Goal: Task Accomplishment & Management: Complete application form

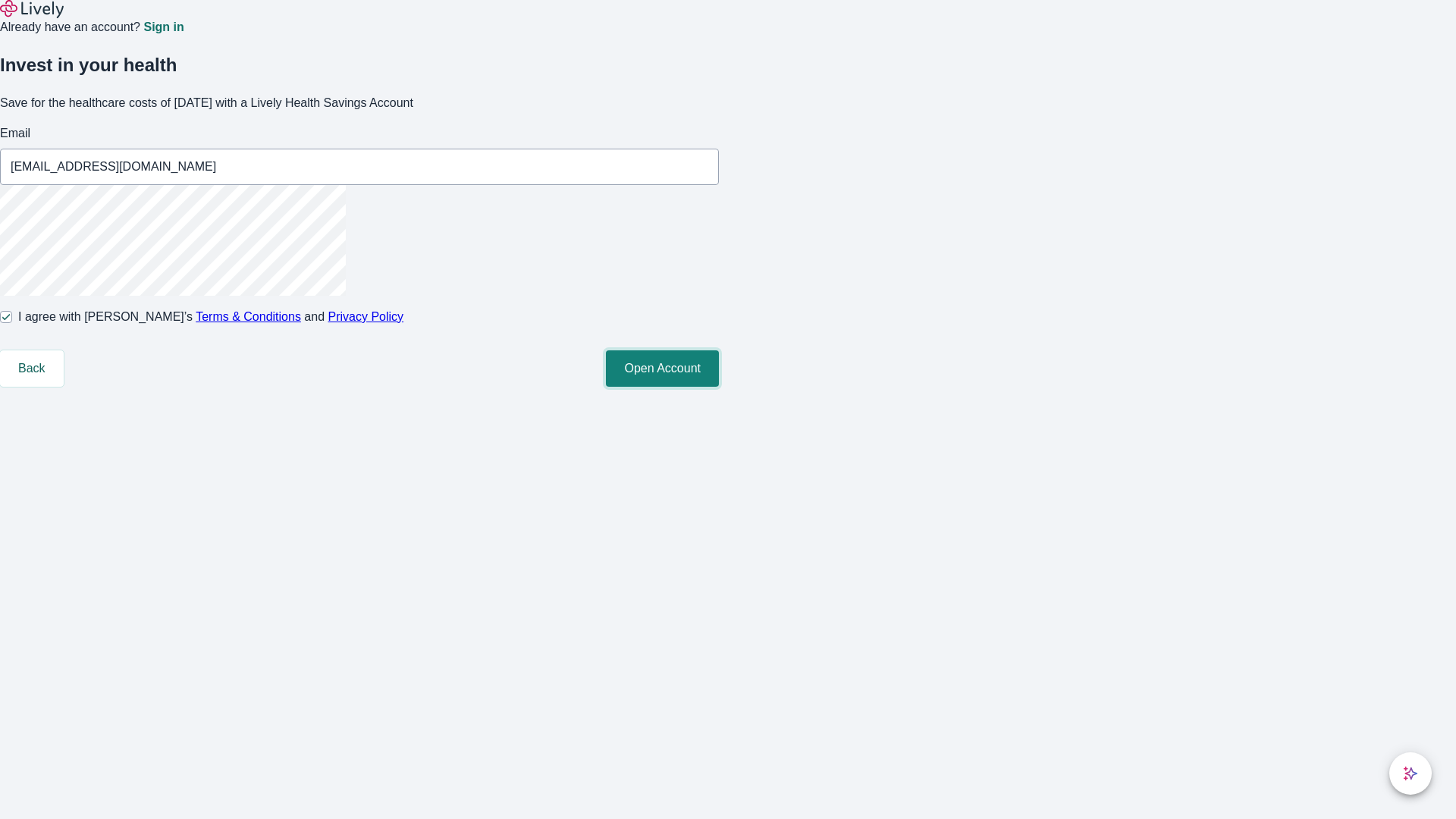
click at [719, 387] on button "Open Account" at bounding box center [663, 369] width 113 height 37
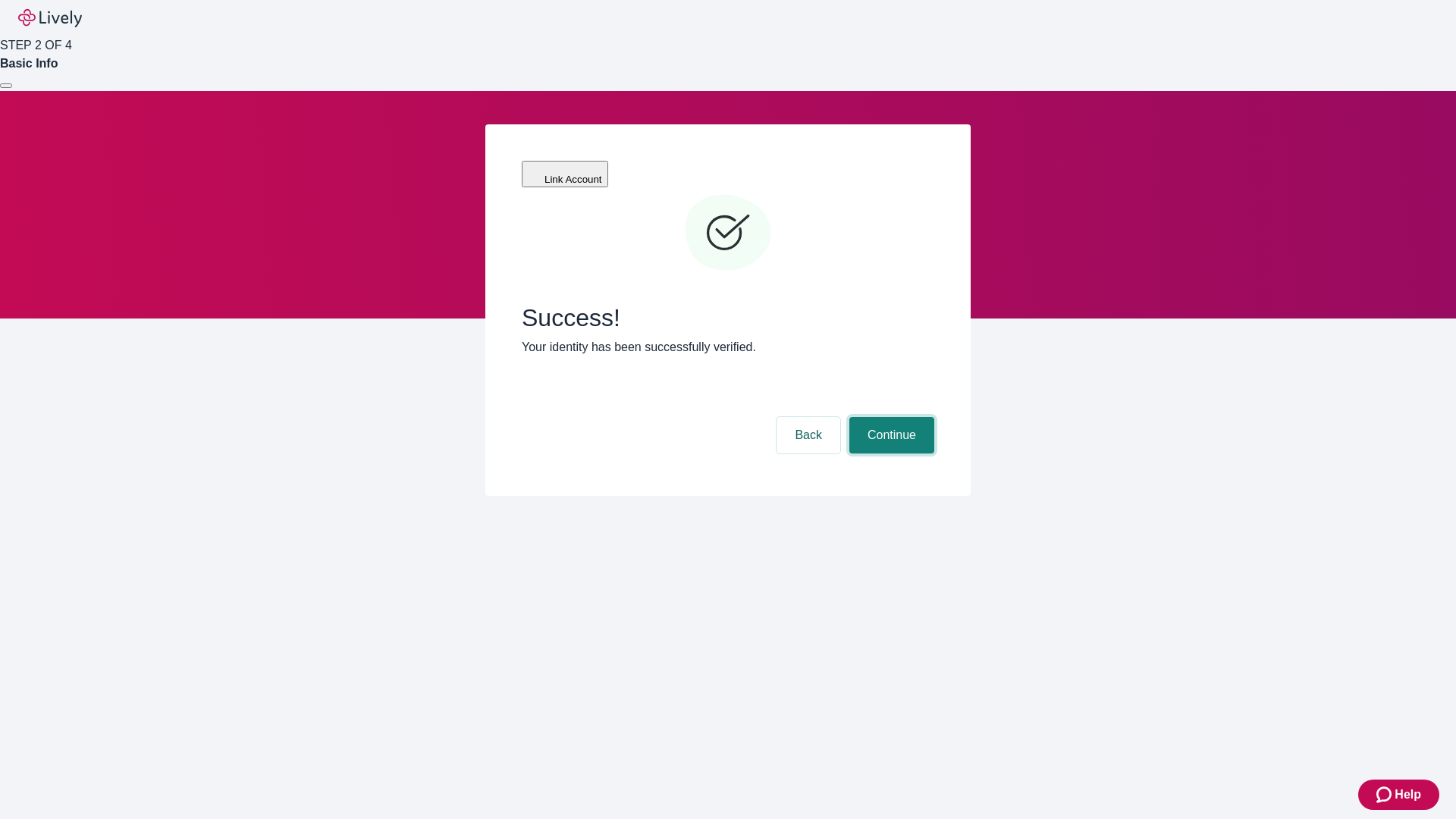
click at [890, 417] on button "Continue" at bounding box center [892, 436] width 85 height 37
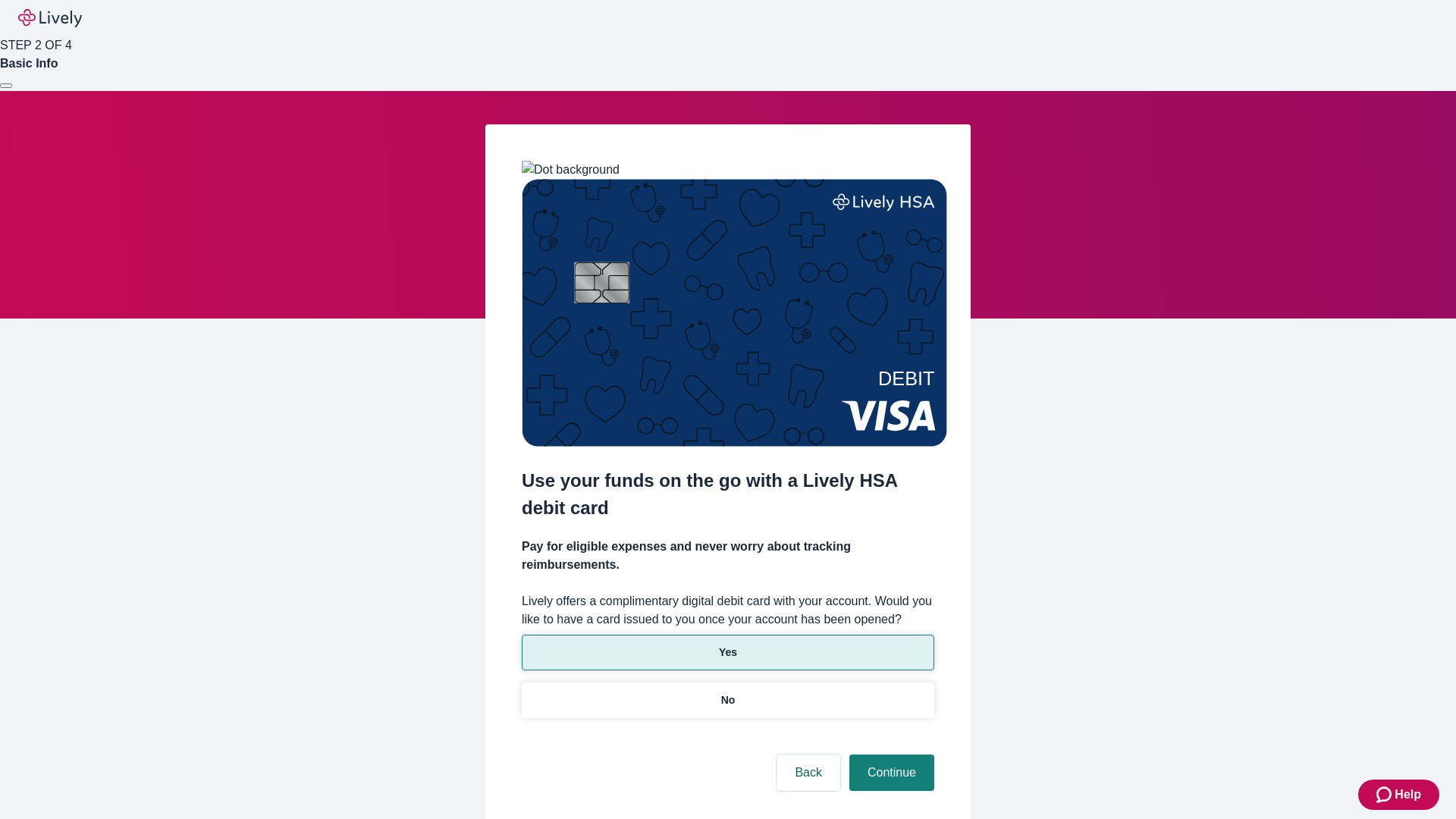
click at [728, 645] on p "Yes" at bounding box center [728, 652] width 18 height 16
click at [890, 755] on button "Continue" at bounding box center [892, 773] width 85 height 37
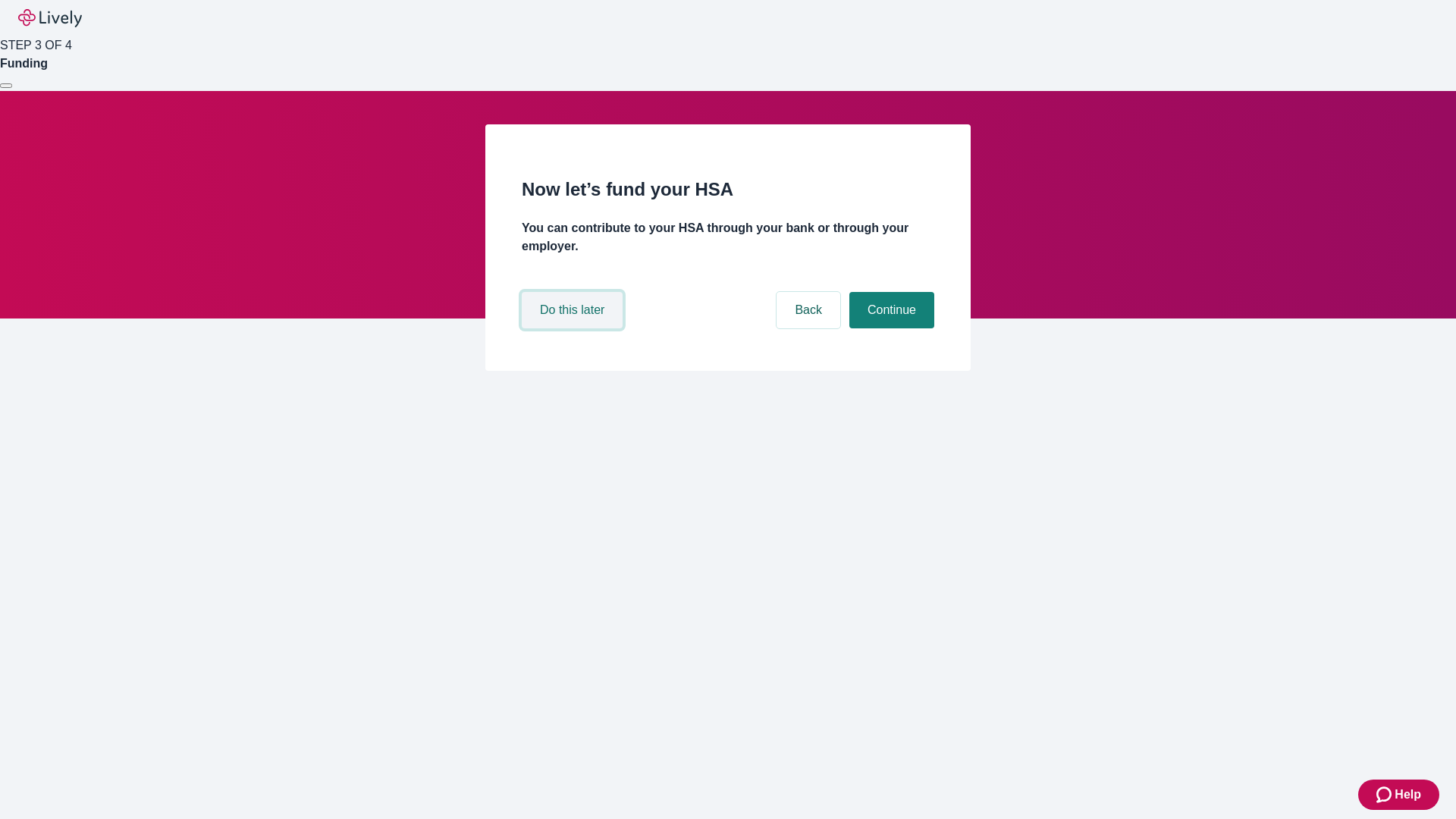
click at [574, 329] on button "Do this later" at bounding box center [572, 310] width 101 height 37
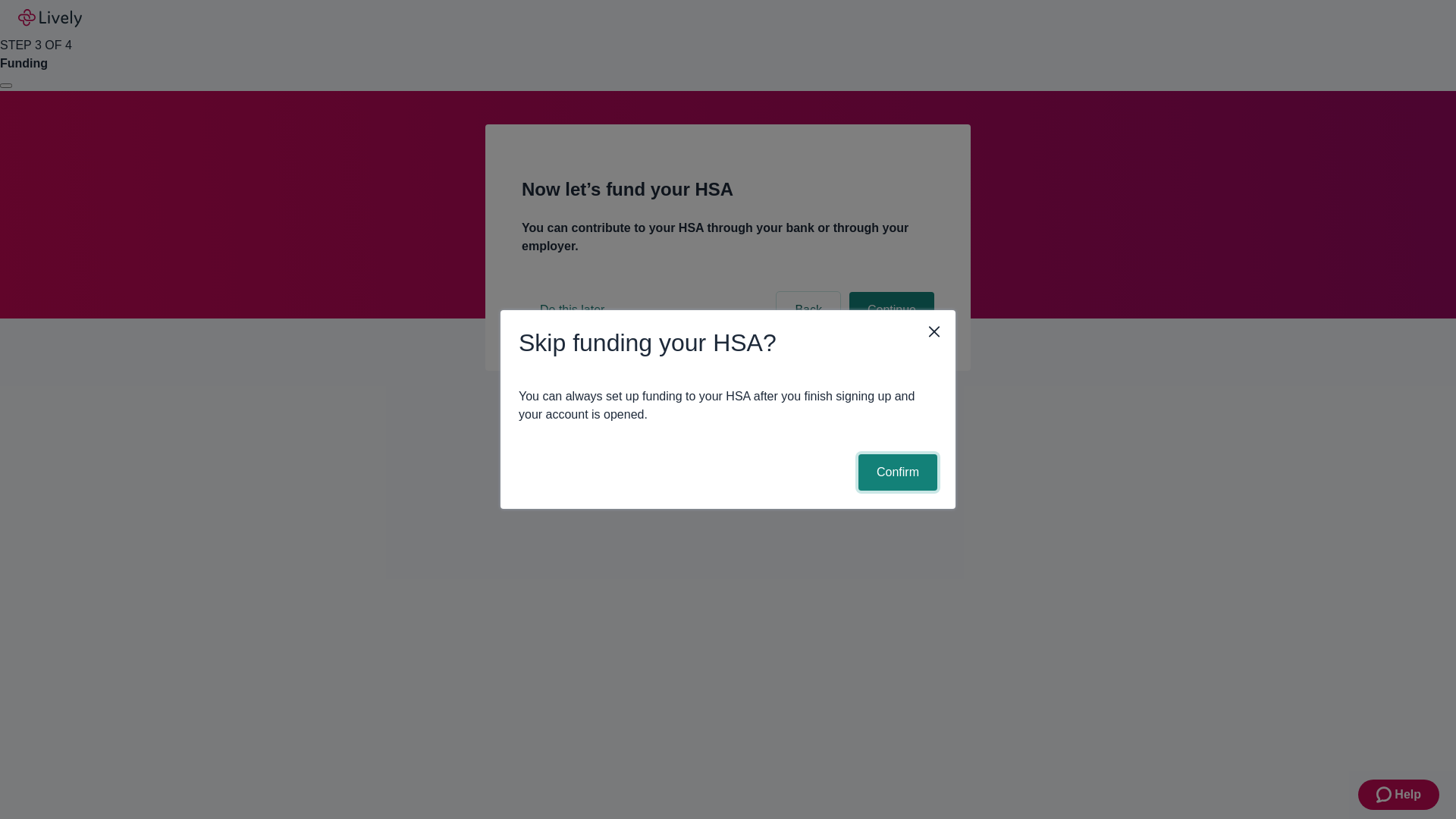
click at [896, 473] on button "Confirm" at bounding box center [898, 473] width 79 height 37
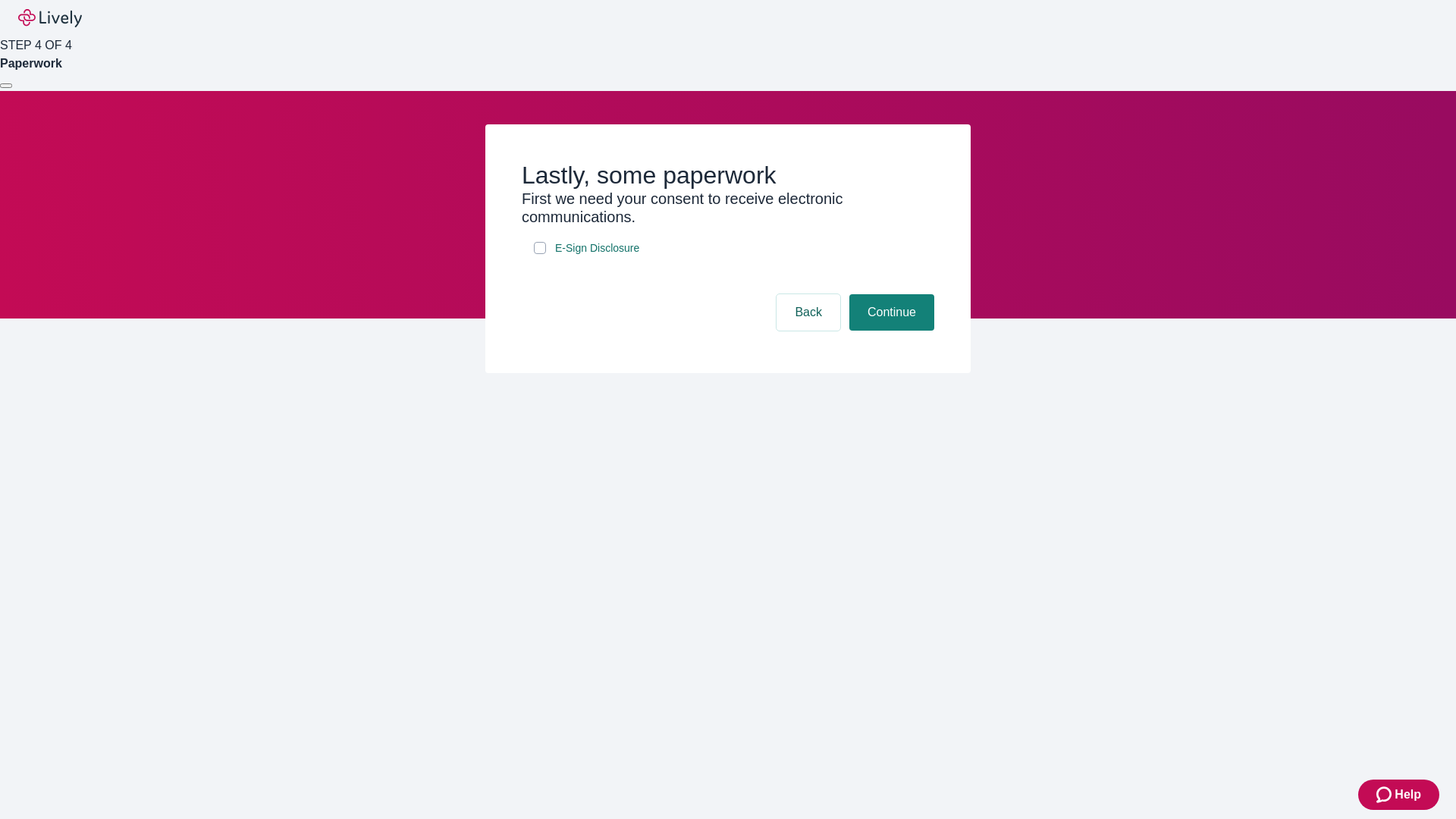
click at [540, 254] on input "E-Sign Disclosure" at bounding box center [539, 247] width 12 height 12
checkbox input "true"
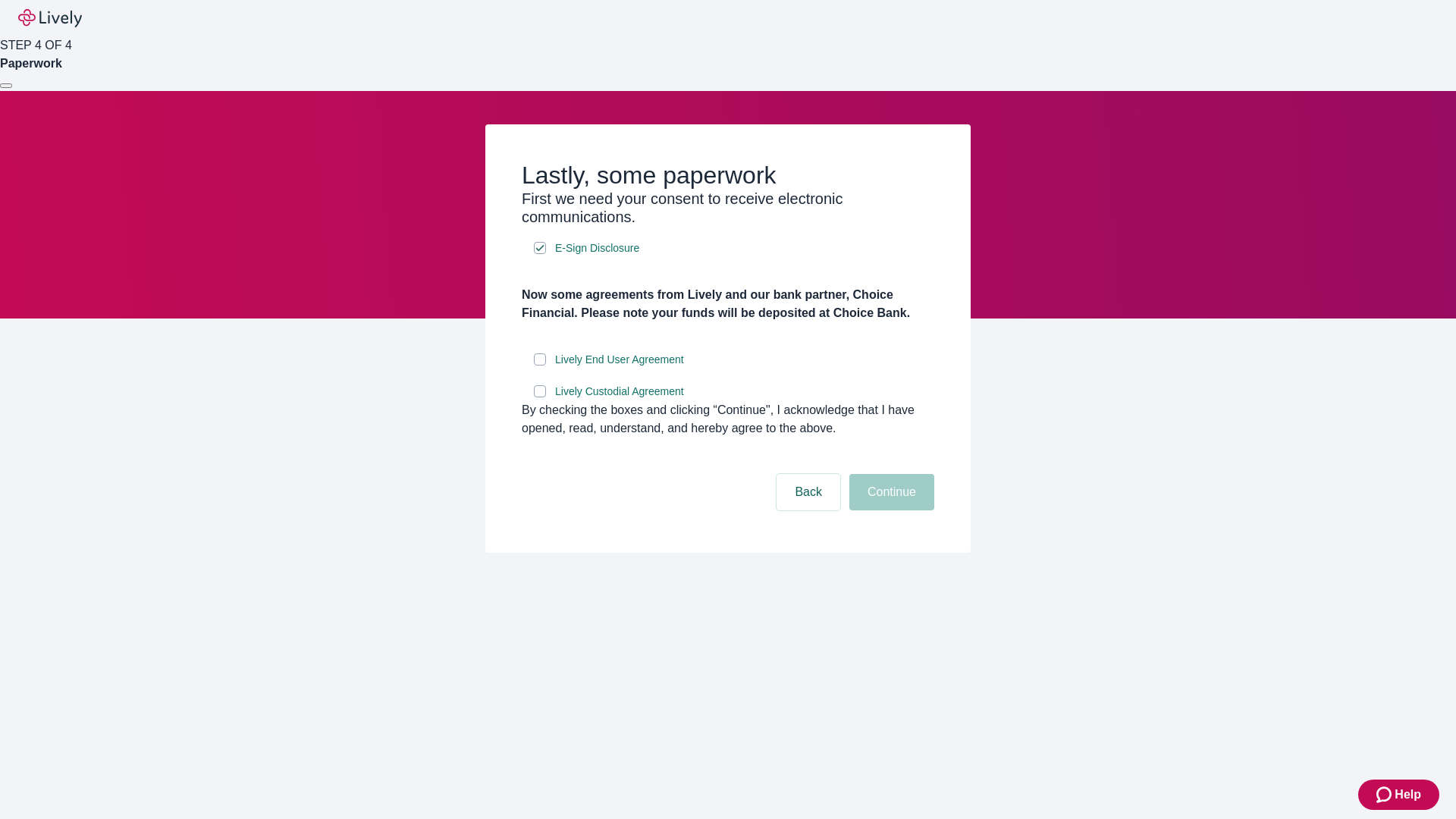
click at [540, 366] on input "Lively End User Agreement" at bounding box center [539, 359] width 12 height 12
checkbox input "true"
click at [540, 397] on input "Lively Custodial Agreement" at bounding box center [539, 391] width 12 height 12
checkbox input "true"
click at [890, 510] on button "Continue" at bounding box center [892, 492] width 85 height 37
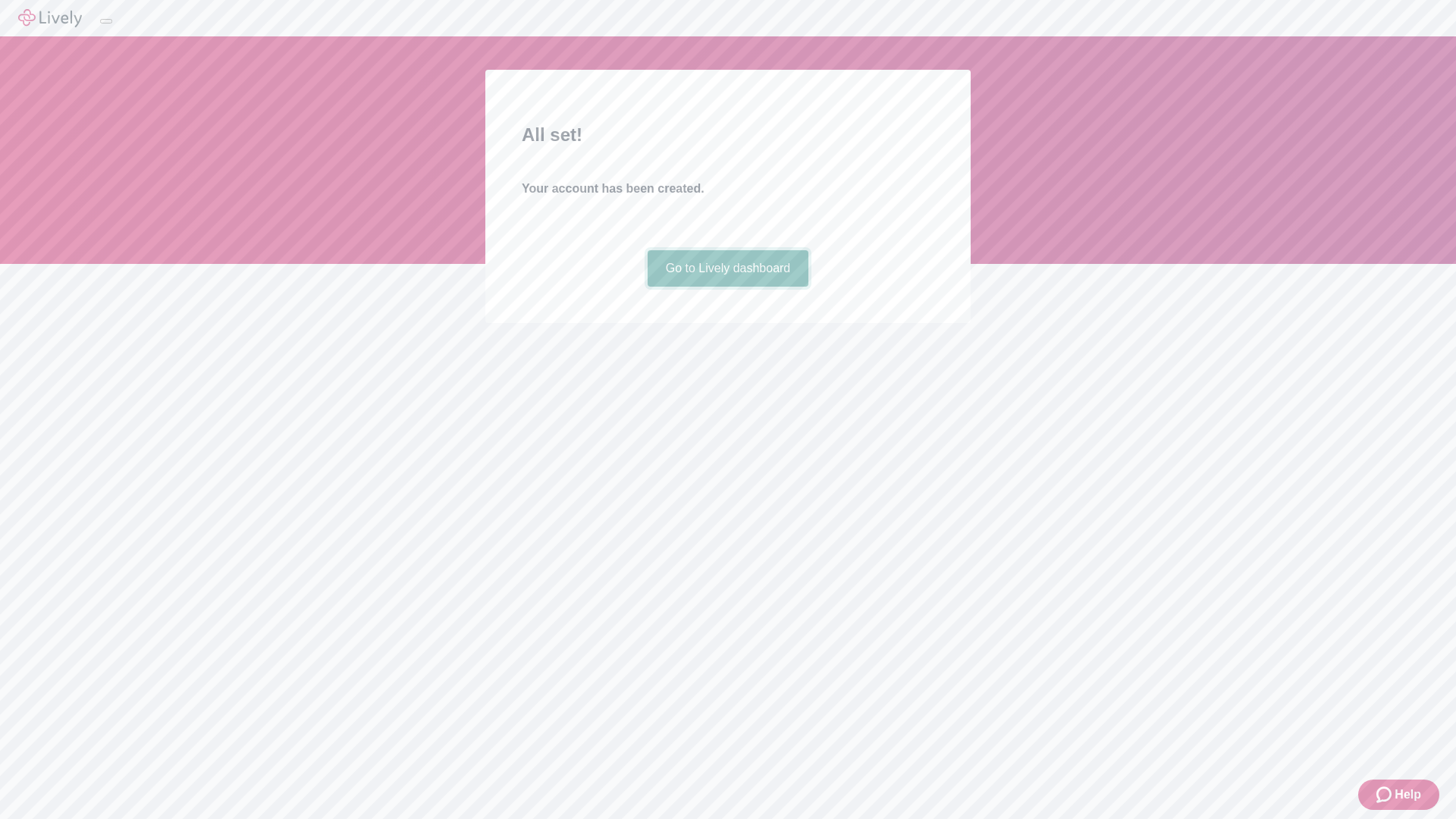
click at [728, 287] on link "Go to Lively dashboard" at bounding box center [728, 268] width 162 height 37
